Goal: Transaction & Acquisition: Book appointment/travel/reservation

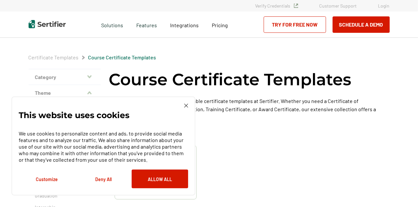
click at [62, 23] on img at bounding box center [47, 24] width 37 height 8
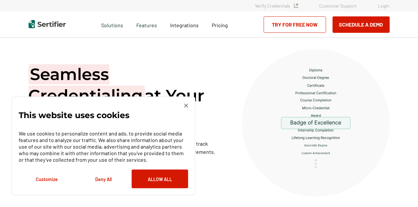
click at [189, 105] on div "This website uses cookies We use cookies to personalize content and ads, to pro…" at bounding box center [104, 146] width 184 height 99
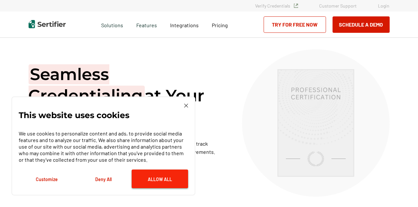
click at [149, 183] on button "Allow All" at bounding box center [160, 179] width 57 height 19
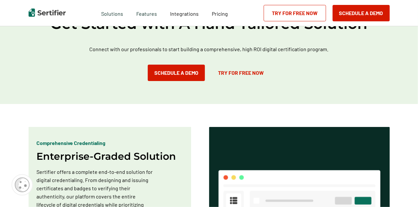
scroll to position [276, 0]
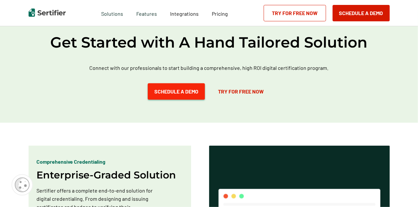
click at [168, 94] on button "Schedule a Demo" at bounding box center [176, 91] width 57 height 16
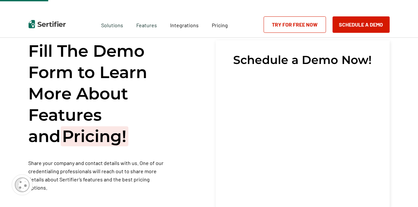
scroll to position [12, 0]
